Goal: Book appointment/travel/reservation

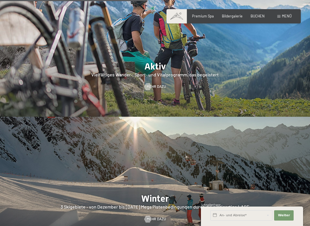
scroll to position [937, 0]
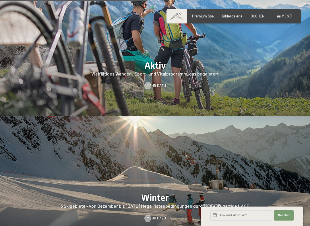
click at [284, 18] on span "Menü" at bounding box center [286, 16] width 10 height 5
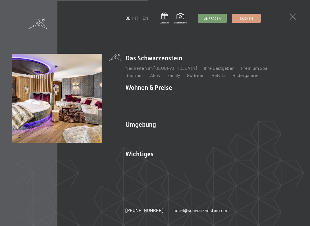
click at [148, 96] on link "Inklusivleistungen" at bounding box center [143, 97] width 37 height 5
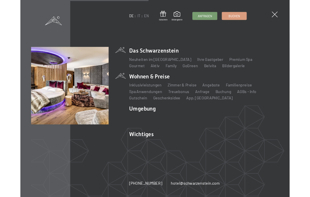
scroll to position [0, 0]
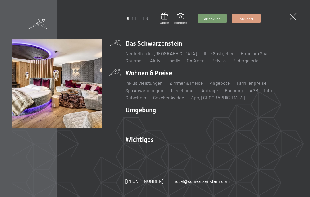
click at [190, 84] on link "Zimmer & Preise" at bounding box center [185, 82] width 33 height 5
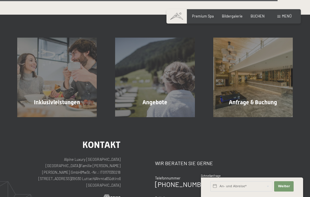
scroll to position [1207, 0]
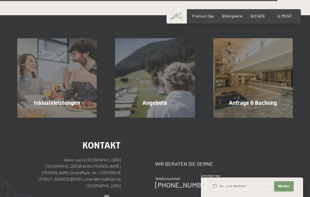
click at [152, 99] on div "Angebote Mehr erfahren" at bounding box center [155, 77] width 98 height 79
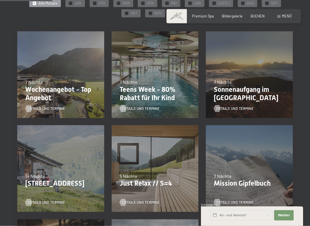
scroll to position [122, 0]
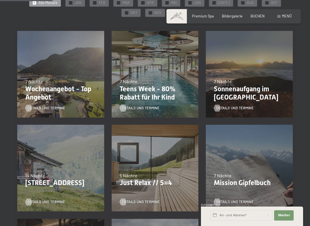
click at [149, 179] on p "Just Relax // 5=4" at bounding box center [155, 183] width 71 height 8
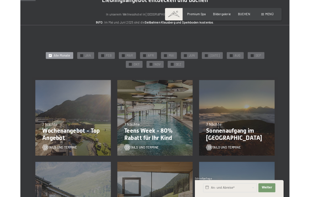
scroll to position [41, 0]
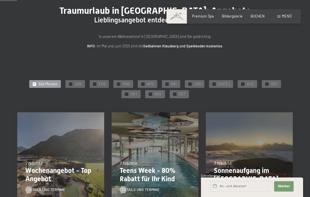
click at [271, 81] on span "SEP" at bounding box center [274, 83] width 7 height 5
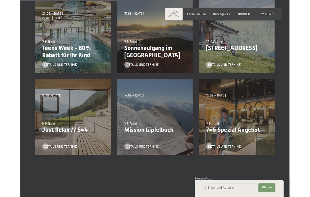
scroll to position [156, 0]
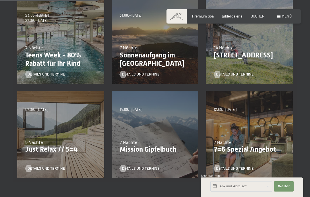
click at [38, 148] on p "Just Relax // 5=4" at bounding box center [60, 149] width 71 height 8
click at [70, 146] on p "Just Relax // 5=4" at bounding box center [60, 149] width 71 height 8
click at [46, 146] on p "Just Relax // 5=4" at bounding box center [60, 149] width 71 height 8
click at [38, 166] on span "Details und Termine" at bounding box center [47, 168] width 38 height 5
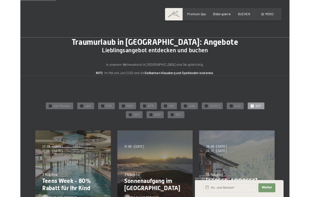
scroll to position [0, 0]
